Goal: Download file/media

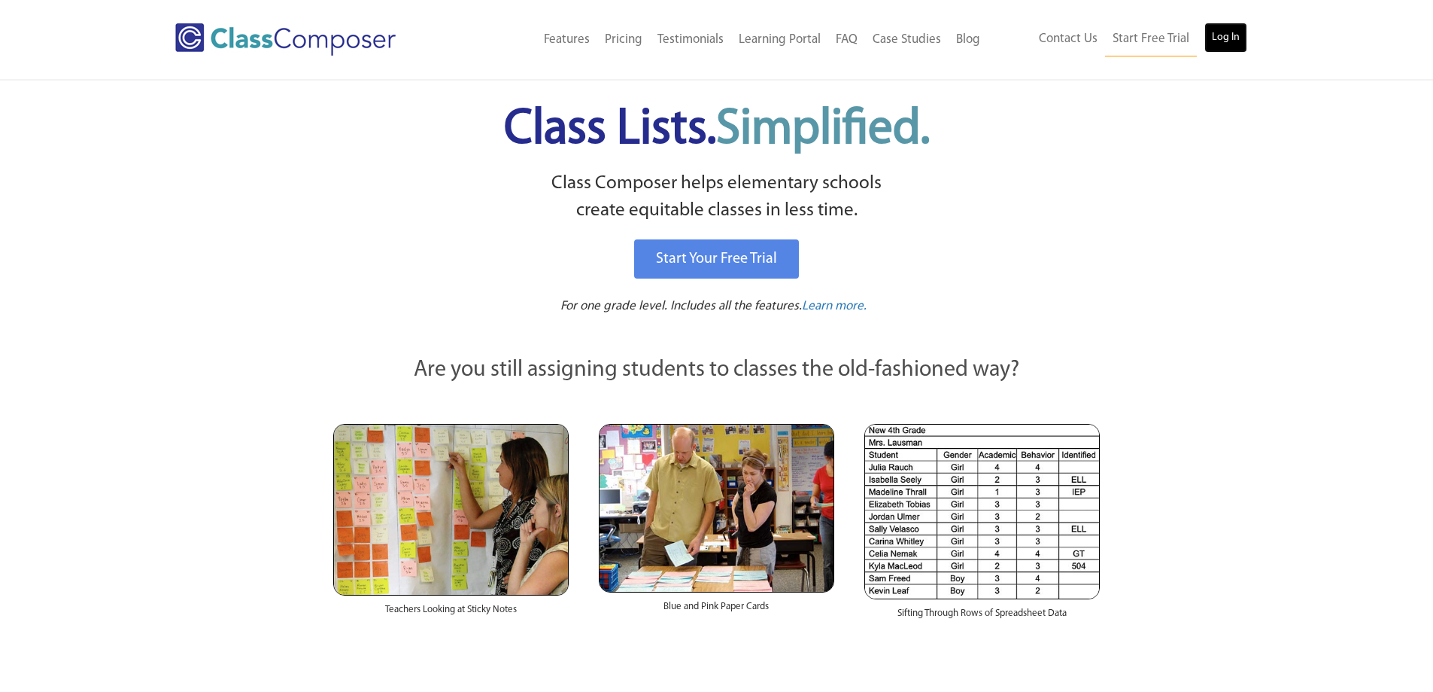
click at [1219, 38] on link "Log In" at bounding box center [1226, 38] width 43 height 30
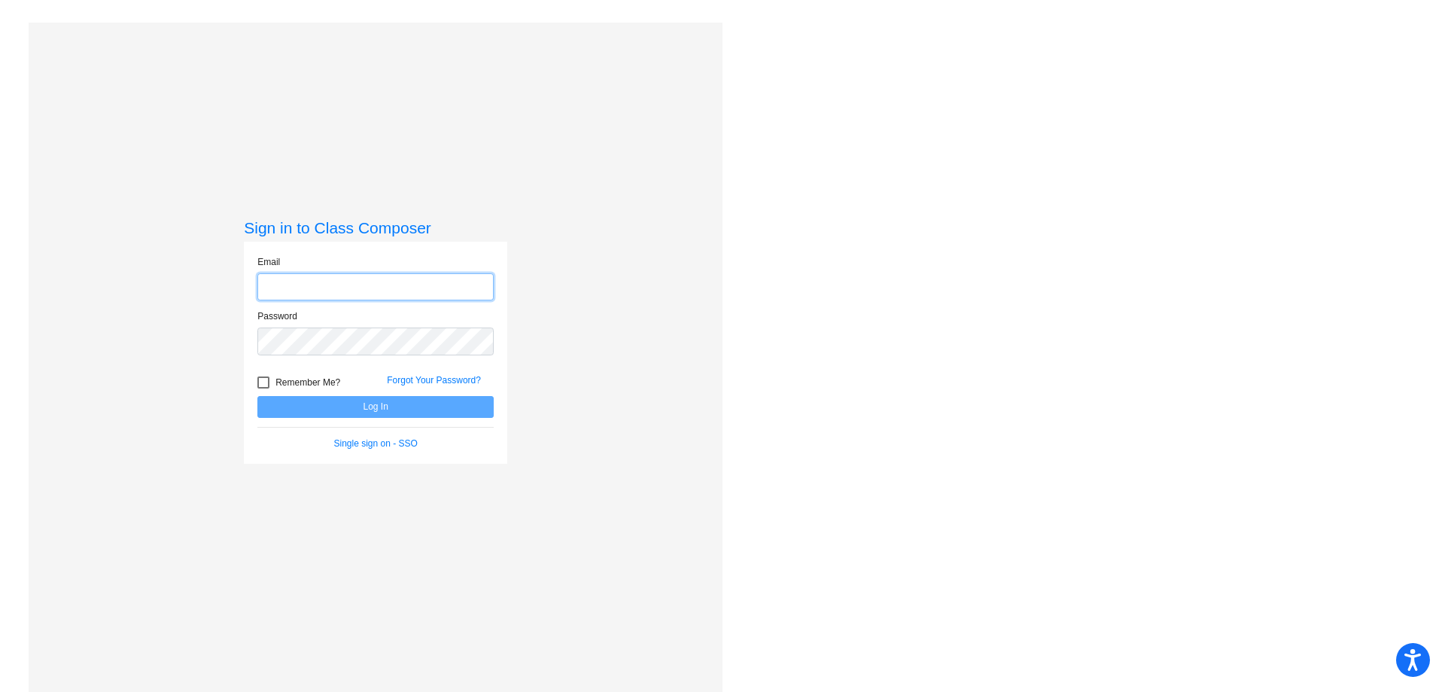
type input "[EMAIL_ADDRESS][DOMAIN_NAME]"
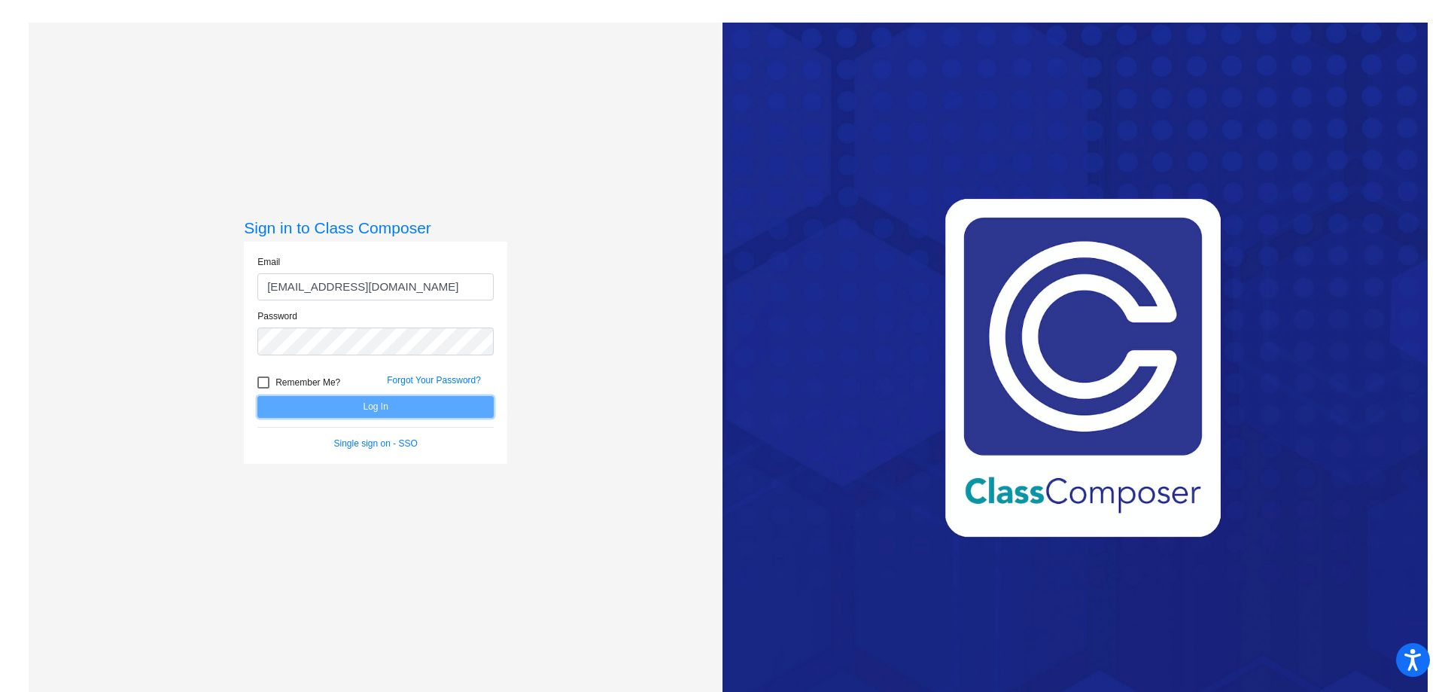
click at [431, 405] on button "Log In" at bounding box center [375, 407] width 236 height 22
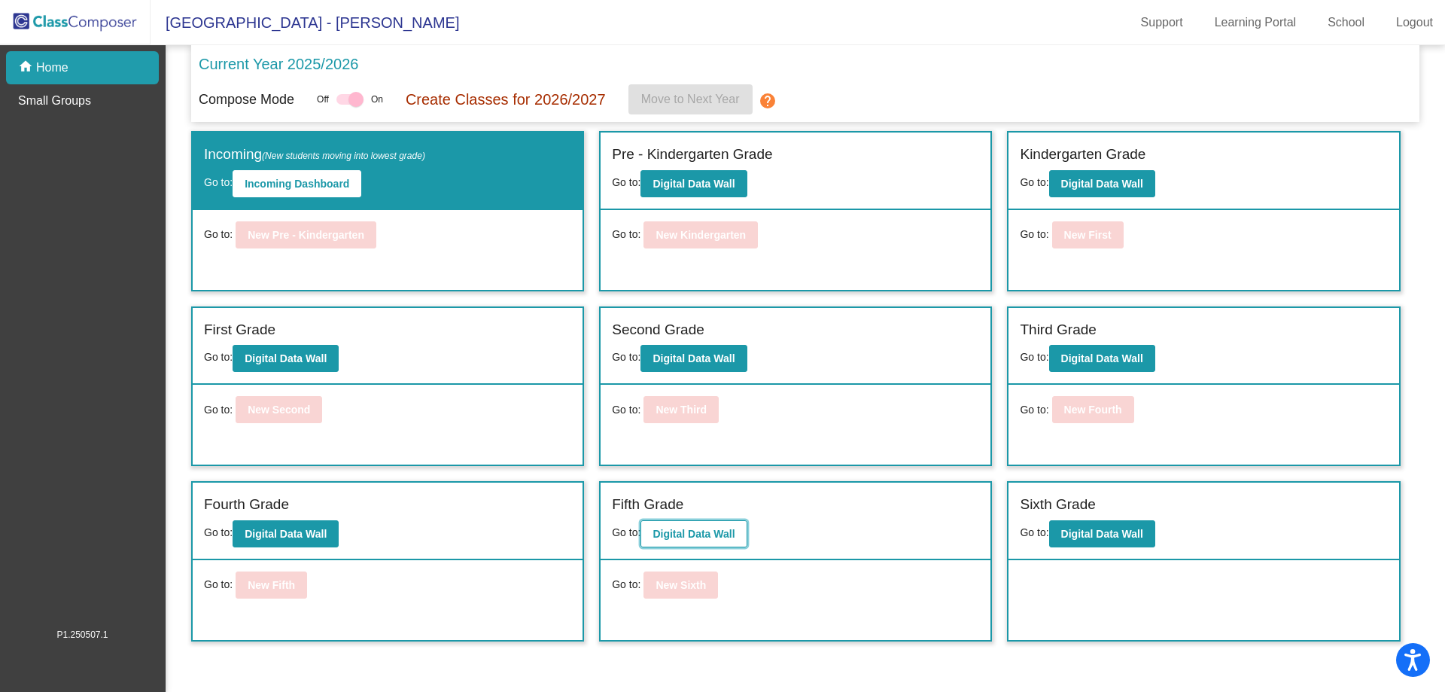
click at [686, 530] on b "Digital Data Wall" at bounding box center [693, 533] width 82 height 12
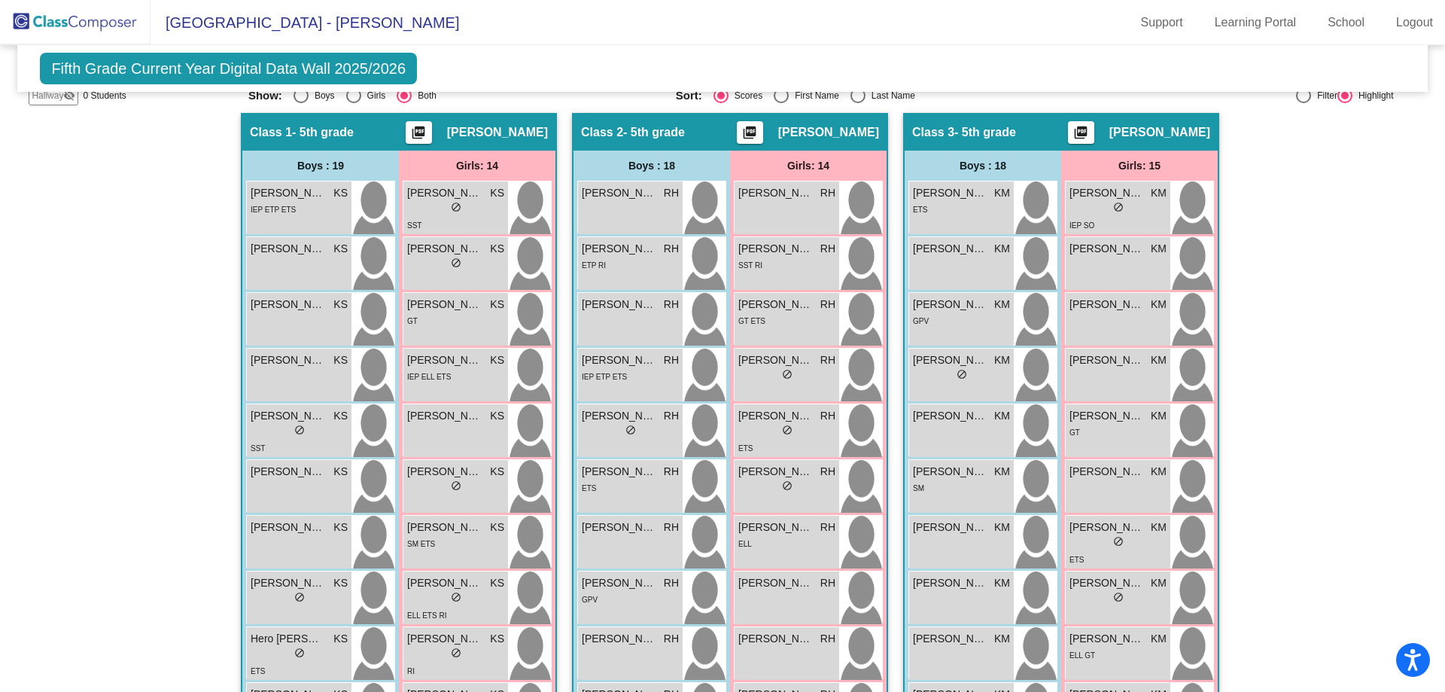
scroll to position [126, 0]
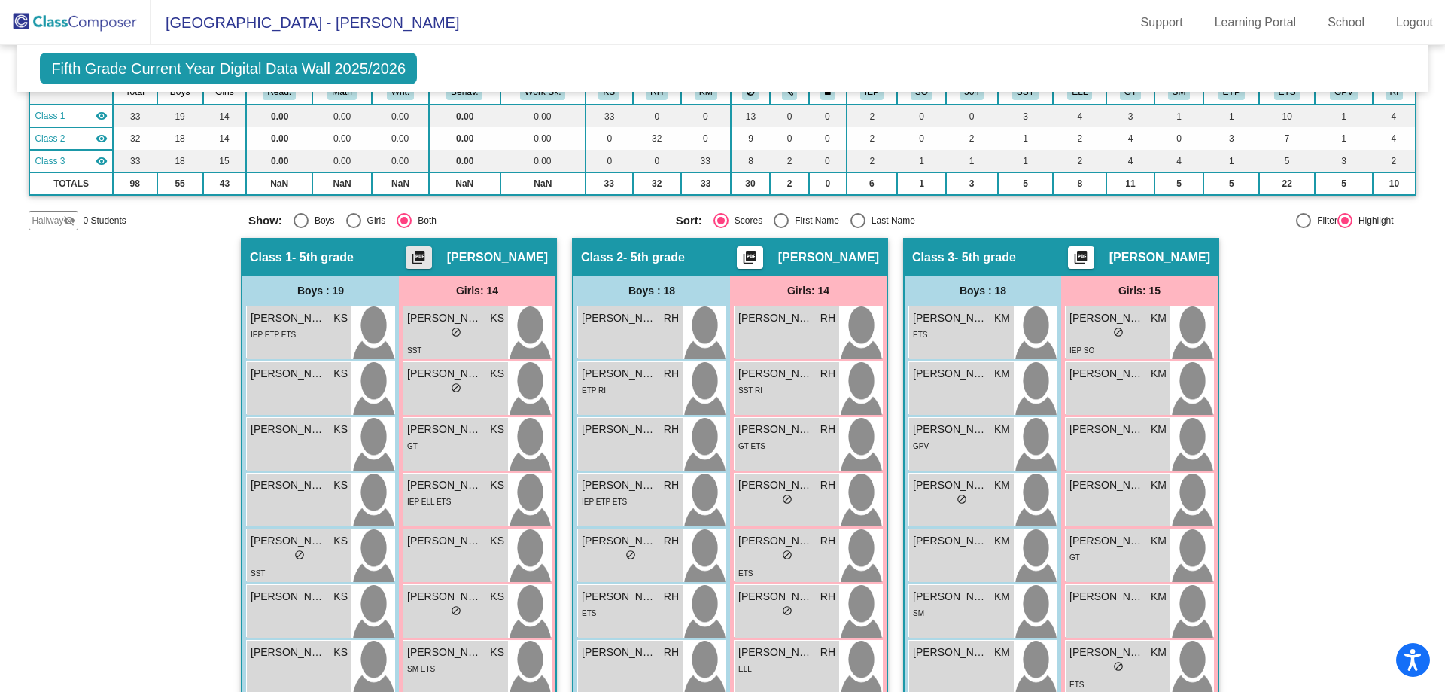
click at [421, 261] on mat-icon "picture_as_pdf" at bounding box center [418, 260] width 18 height 21
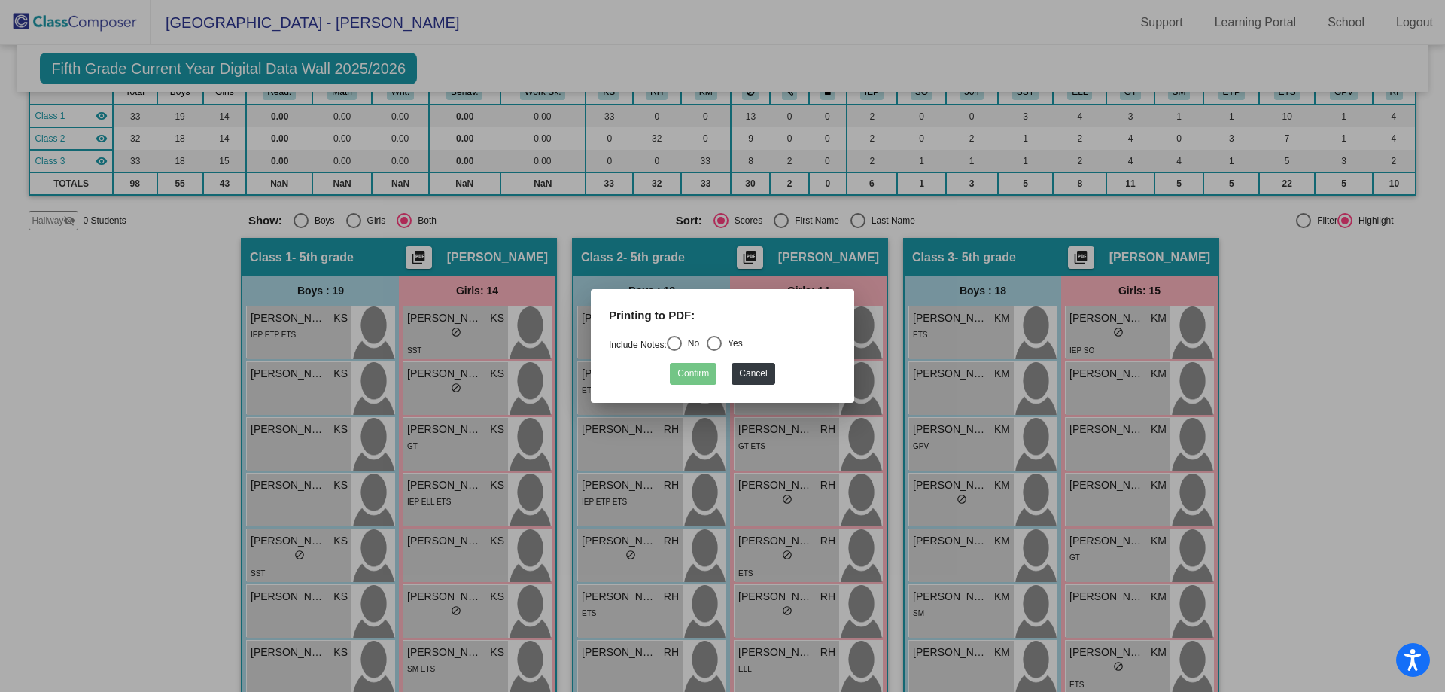
click at [678, 345] on div "Select an option" at bounding box center [674, 343] width 15 height 15
click at [674, 351] on input "No" at bounding box center [673, 351] width 1 height 1
radio input "true"
click at [679, 375] on button "Confirm" at bounding box center [693, 374] width 47 height 22
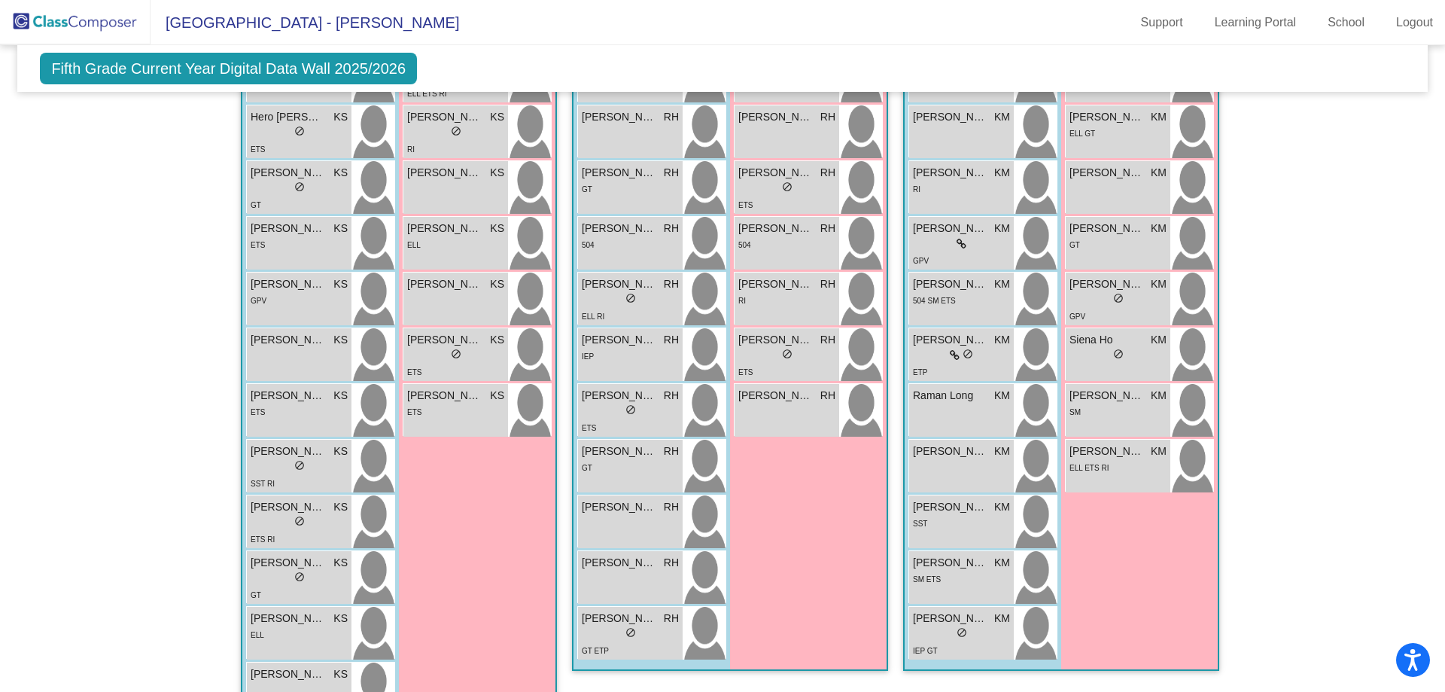
scroll to position [788, 0]
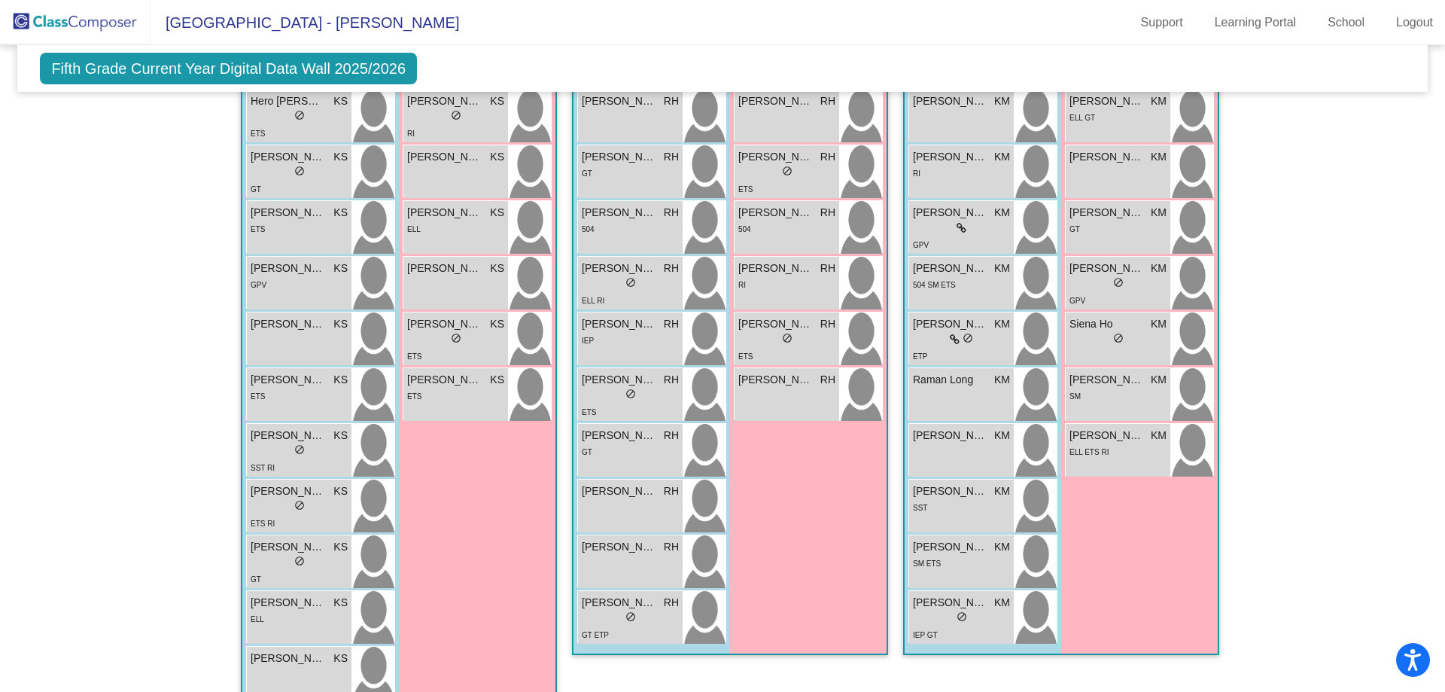
drag, startPoint x: 1430, startPoint y: 414, endPoint x: 1400, endPoint y: 396, distance: 35.1
click at [1399, 393] on mat-sidenav-content "Fifth Grade Current Year Digital Data Wall 2025/2026 Add, Move, or Retain Stude…" at bounding box center [722, 368] width 1445 height 646
click at [1400, 396] on div "Hallway - Hallway Class picture_as_pdf Add Student First Name Last Name Student…" at bounding box center [722, 151] width 1387 height 1150
